Goal: Task Accomplishment & Management: Manage account settings

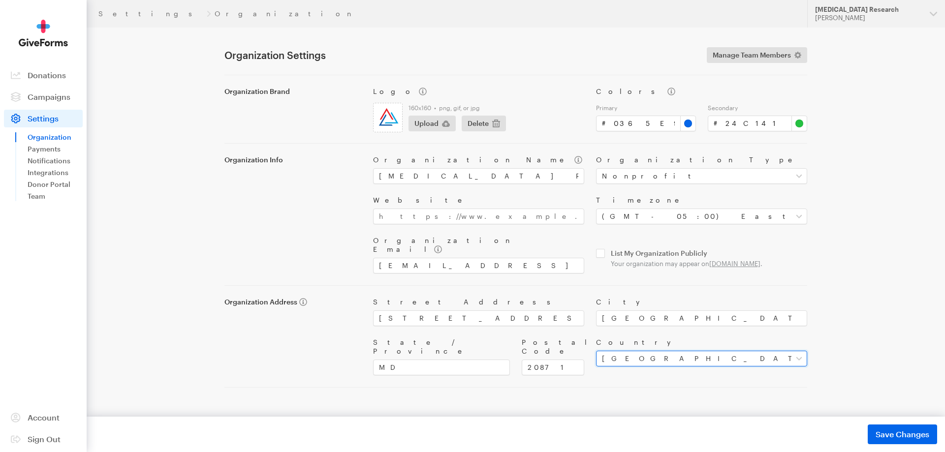
click at [657, 353] on select "Select the country of your organization [GEOGRAPHIC_DATA] [GEOGRAPHIC_DATA] ---…" at bounding box center [701, 359] width 211 height 16
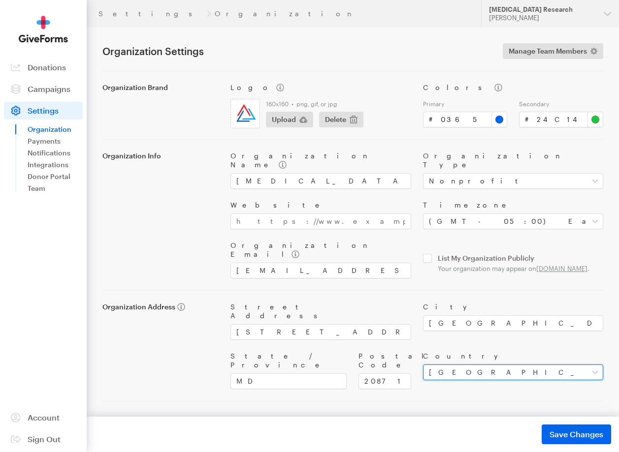
click at [502, 365] on select "Select the country of your organization [GEOGRAPHIC_DATA] [GEOGRAPHIC_DATA] ---…" at bounding box center [513, 373] width 180 height 16
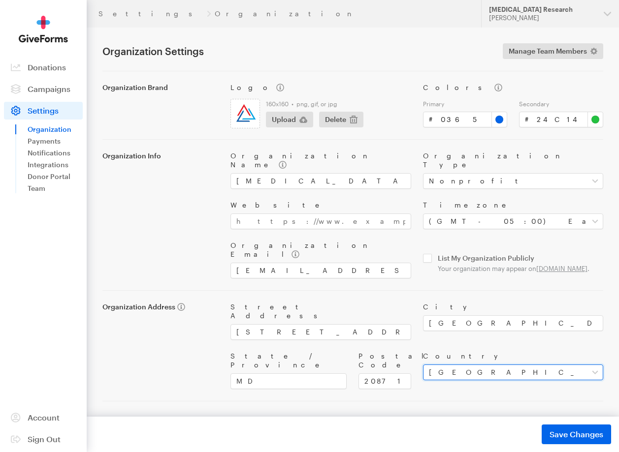
click at [502, 365] on select "Select the country of your organization [GEOGRAPHIC_DATA] [GEOGRAPHIC_DATA] ---…" at bounding box center [513, 373] width 180 height 16
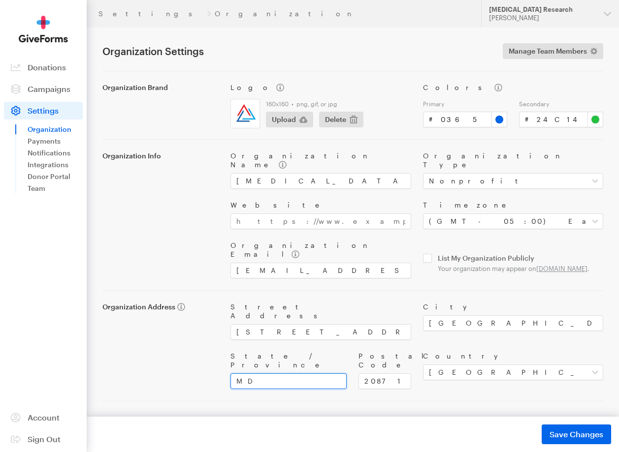
click at [313, 374] on input "MD" at bounding box center [288, 382] width 116 height 16
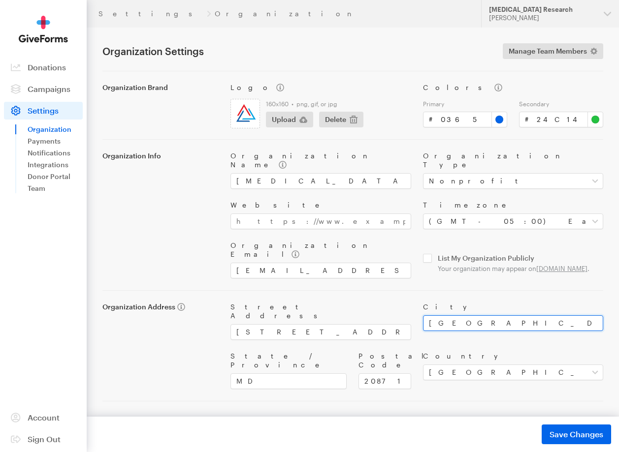
click at [457, 315] on input "[GEOGRAPHIC_DATA]" at bounding box center [513, 323] width 180 height 16
drag, startPoint x: 475, startPoint y: 313, endPoint x: 407, endPoint y: 313, distance: 68.4
click at [407, 313] on div "Street Address [STREET_ADDRESS] City [GEOGRAPHIC_DATA] State / Province MD Post…" at bounding box center [416, 340] width 384 height 98
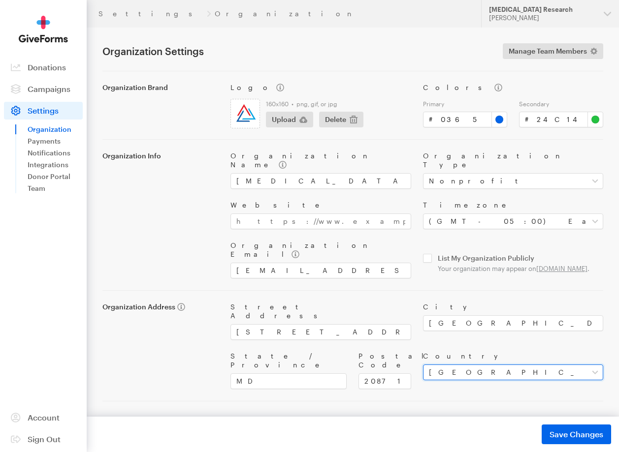
click at [449, 365] on select "Select the country of your organization [GEOGRAPHIC_DATA] [GEOGRAPHIC_DATA] ---…" at bounding box center [513, 373] width 180 height 16
drag, startPoint x: 450, startPoint y: 351, endPoint x: 444, endPoint y: 351, distance: 6.4
click at [450, 365] on select "Select the country of your organization [GEOGRAPHIC_DATA] [GEOGRAPHIC_DATA] ---…" at bounding box center [513, 373] width 180 height 16
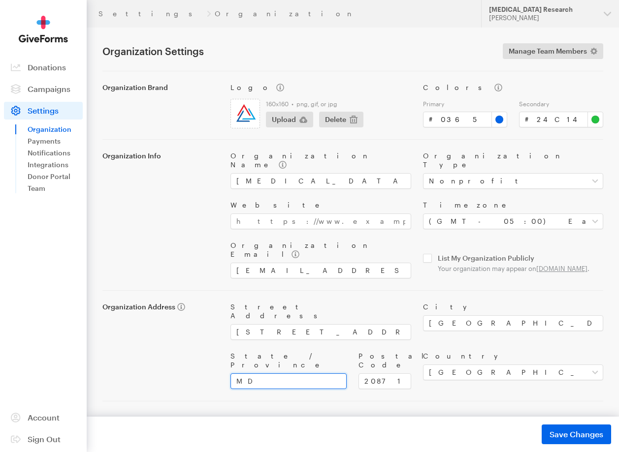
drag, startPoint x: 296, startPoint y: 351, endPoint x: 216, endPoint y: 349, distance: 80.7
click at [216, 349] on div "Organization Address Street Address [STREET_ADDRESS] City [GEOGRAPHIC_DATA] Sta…" at bounding box center [352, 340] width 512 height 98
click at [396, 352] on div "Postal Code 20871" at bounding box center [384, 370] width 64 height 37
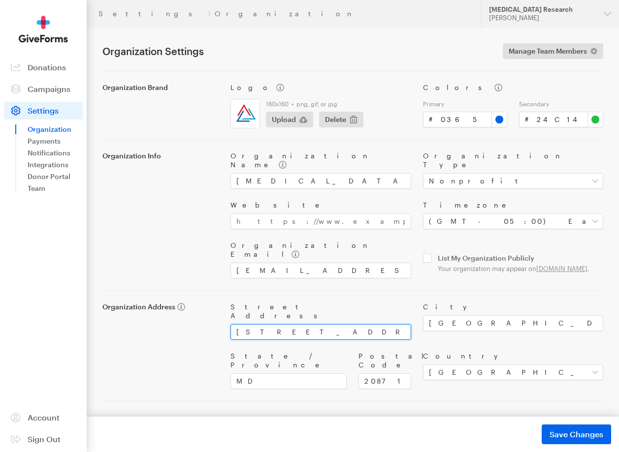
drag, startPoint x: 336, startPoint y: 311, endPoint x: 235, endPoint y: 305, distance: 100.6
click at [235, 324] on input "[STREET_ADDRESS]" at bounding box center [320, 332] width 180 height 16
click at [336, 324] on input "[STREET_ADDRESS]" at bounding box center [320, 332] width 180 height 16
drag, startPoint x: 355, startPoint y: 308, endPoint x: 168, endPoint y: 305, distance: 187.5
click at [168, 305] on div "Organization Address Street Address [STREET_ADDRESS] City [GEOGRAPHIC_DATA] Sta…" at bounding box center [352, 340] width 512 height 98
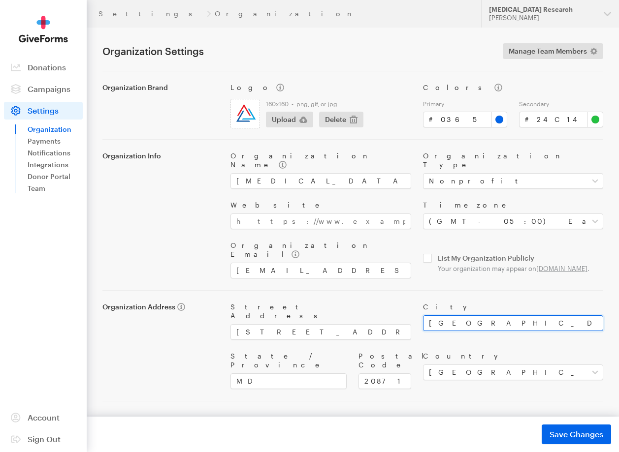
click at [441, 315] on input "[GEOGRAPHIC_DATA]" at bounding box center [513, 323] width 180 height 16
drag, startPoint x: 390, startPoint y: 346, endPoint x: 376, endPoint y: 354, distance: 15.9
click at [388, 374] on input "20871" at bounding box center [384, 382] width 52 height 16
click at [376, 374] on input "20871" at bounding box center [384, 382] width 52 height 16
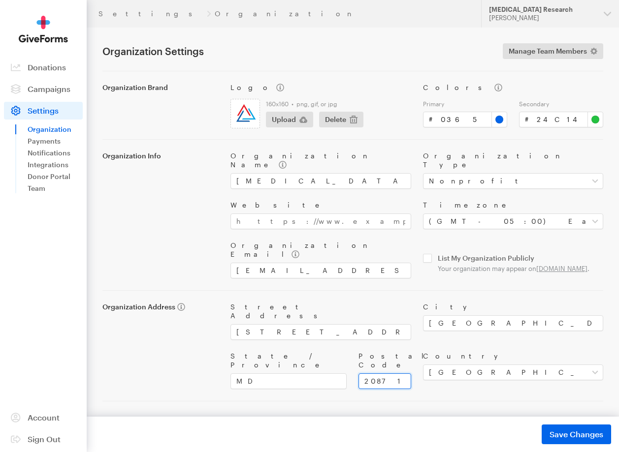
click at [376, 374] on input "20871" at bounding box center [384, 382] width 52 height 16
